Goal: Information Seeking & Learning: Learn about a topic

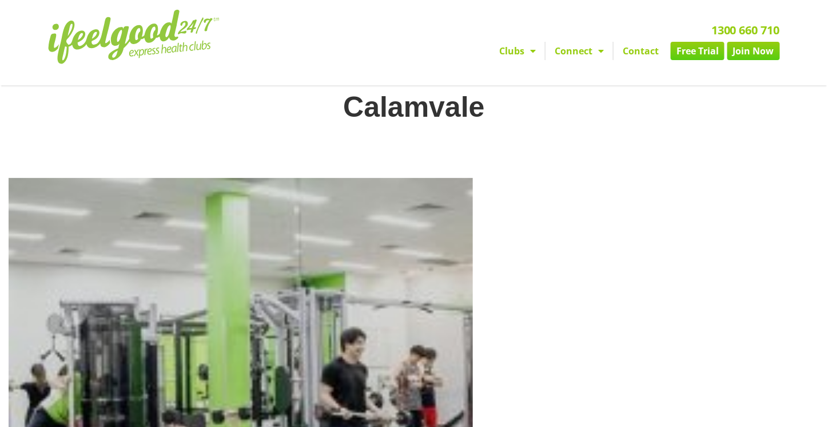
click at [527, 49] on span "Menu" at bounding box center [530, 51] width 11 height 21
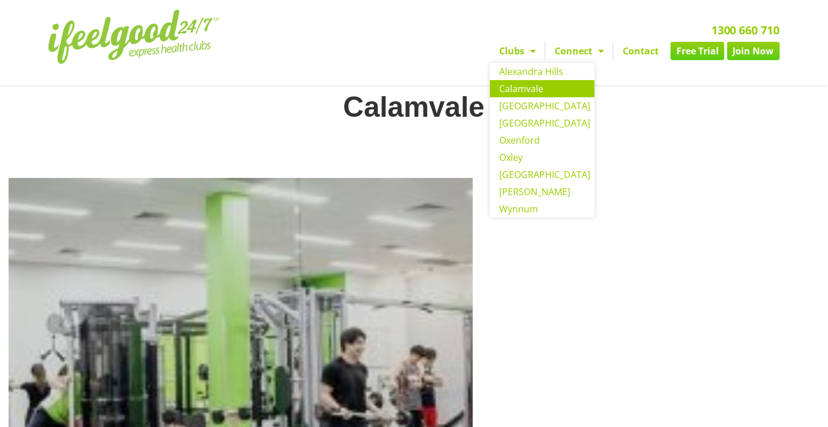
click at [521, 86] on link "Calamvale" at bounding box center [542, 88] width 105 height 17
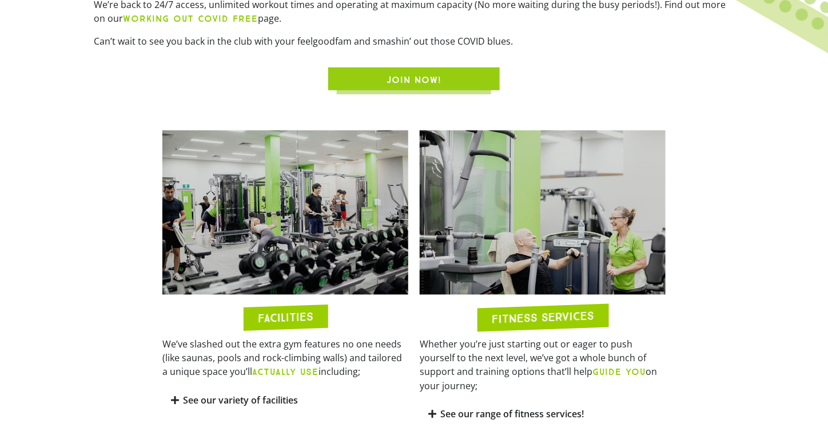
scroll to position [496, 0]
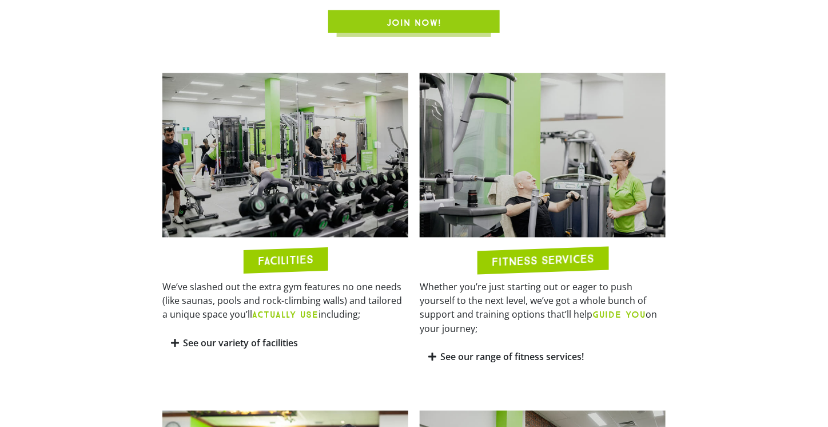
click at [272, 338] on link "See our variety of facilities" at bounding box center [240, 343] width 115 height 13
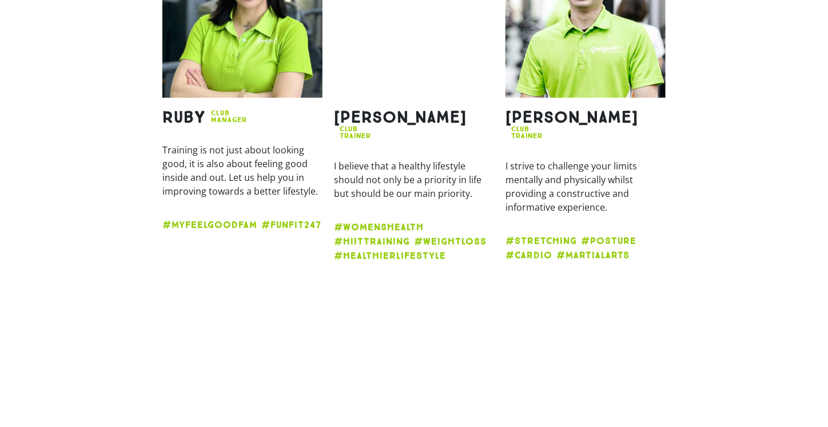
scroll to position [0, 0]
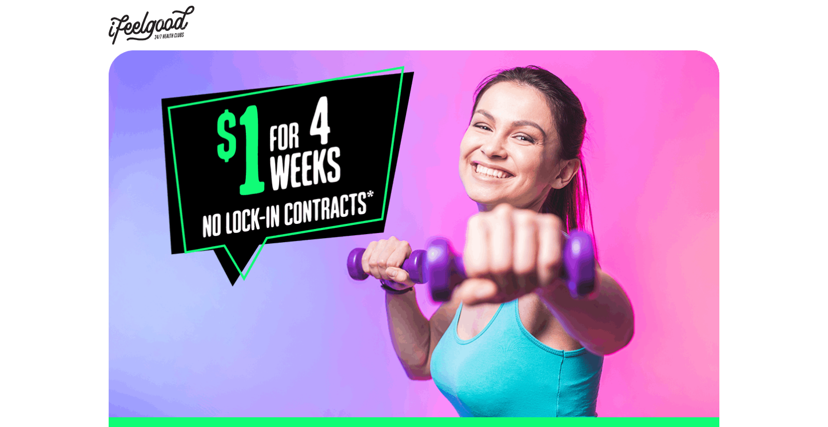
select select "Calamvale"
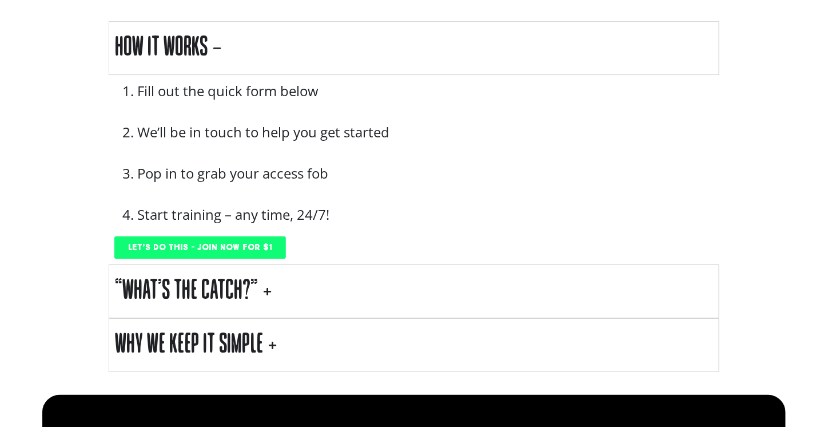
scroll to position [1201, 0]
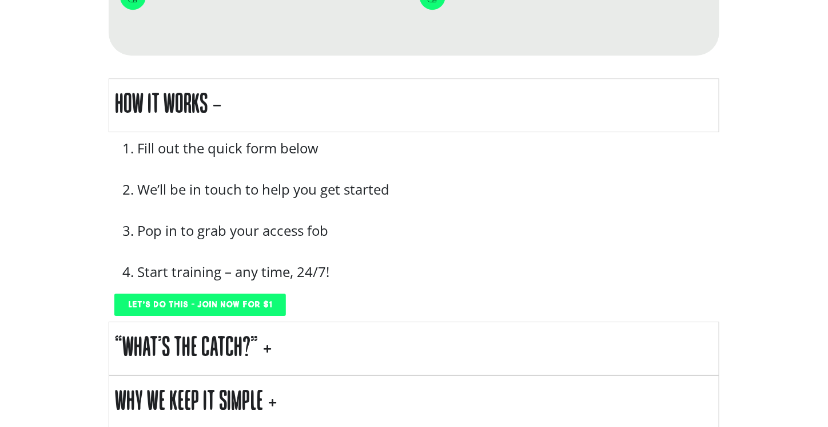
click at [316, 355] on summary "“What’s the Catch?”" at bounding box center [414, 348] width 611 height 54
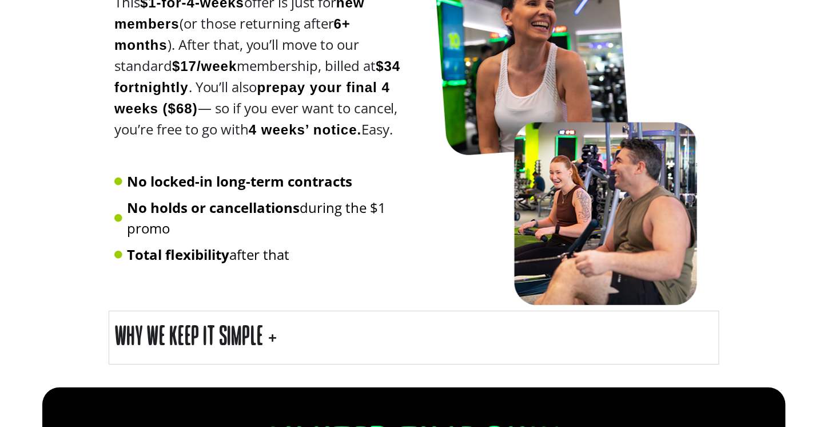
scroll to position [1487, 0]
